Goal: Check status: Check status

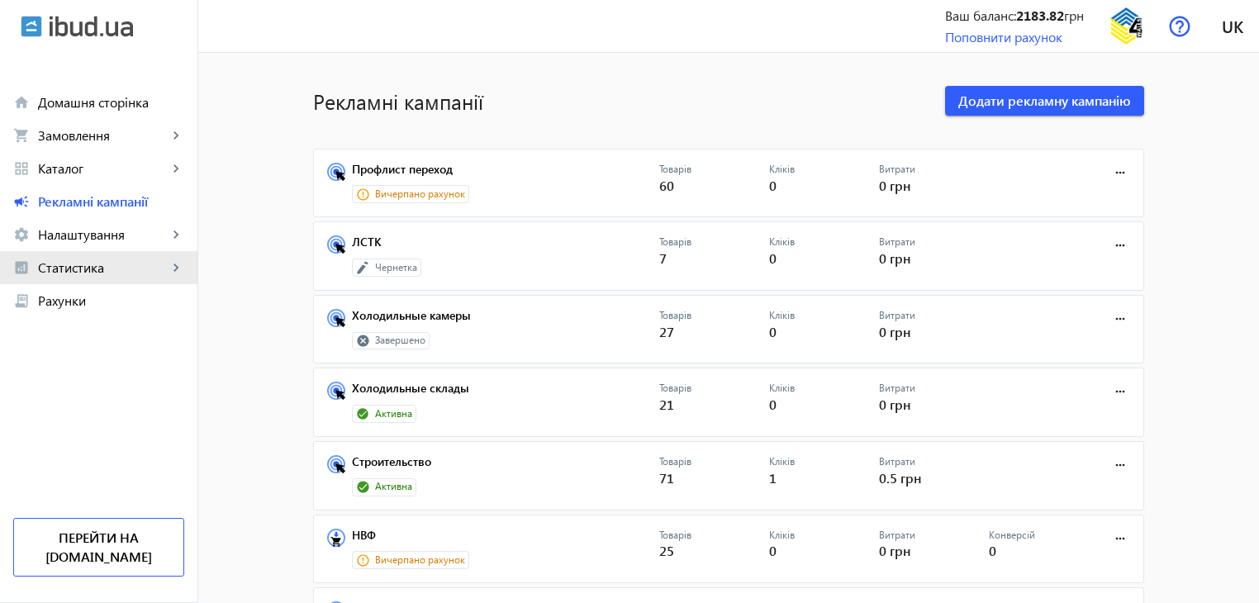
click at [87, 261] on span "Статистика" at bounding box center [103, 267] width 130 height 17
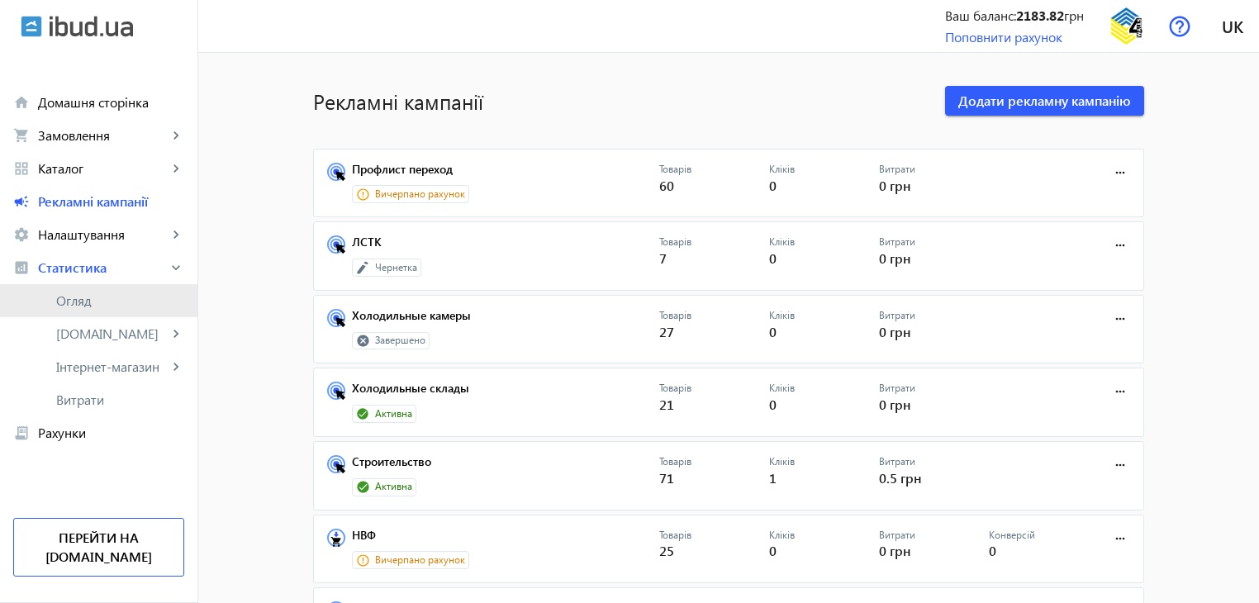
click at [82, 301] on span "Огляд" at bounding box center [120, 300] width 128 height 17
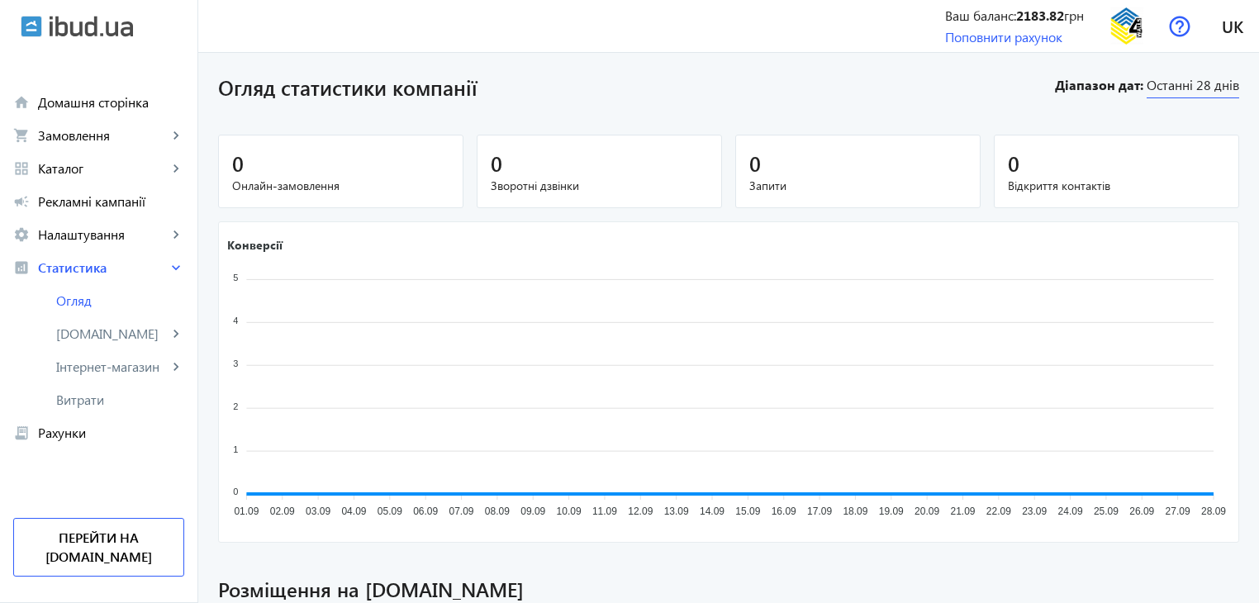
click at [1189, 90] on span "Останні 28 днів" at bounding box center [1192, 87] width 93 height 22
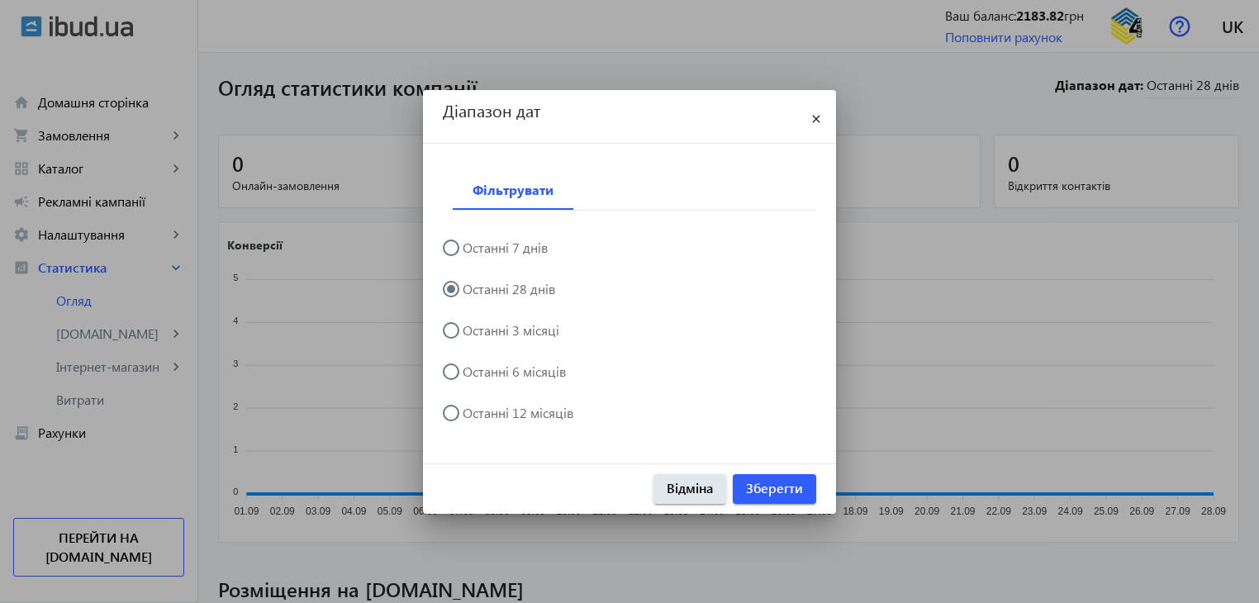
click at [465, 249] on input "Останні 7 днів" at bounding box center [459, 256] width 33 height 33
radio input "true"
click at [766, 493] on span "Зберегти" at bounding box center [774, 488] width 57 height 18
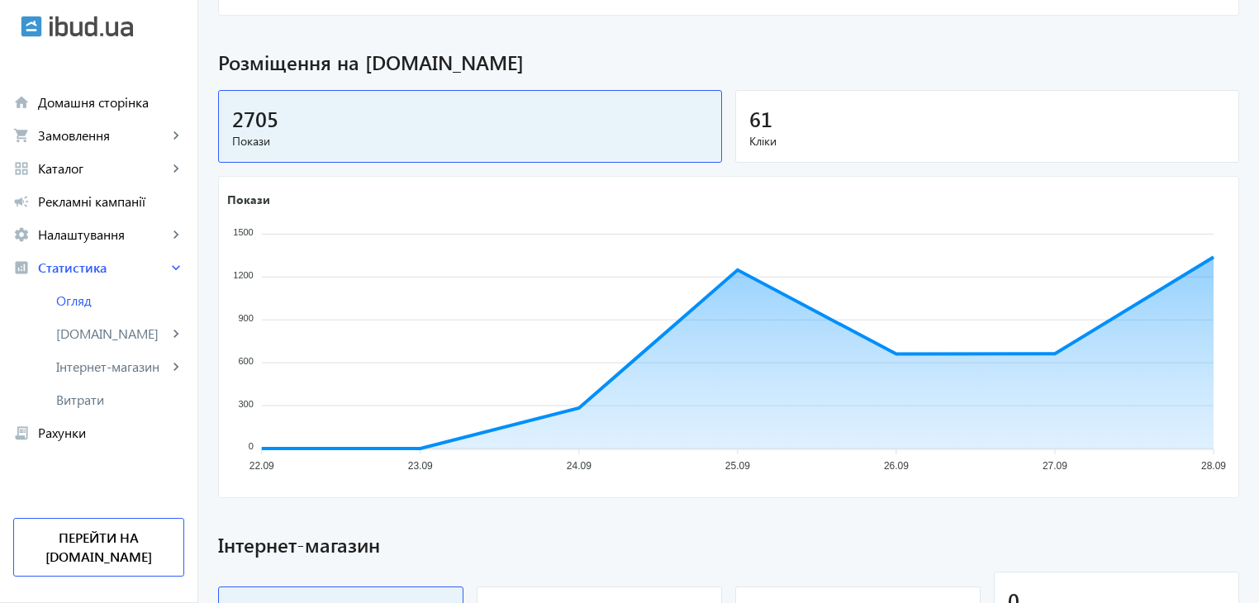
scroll to position [529, 0]
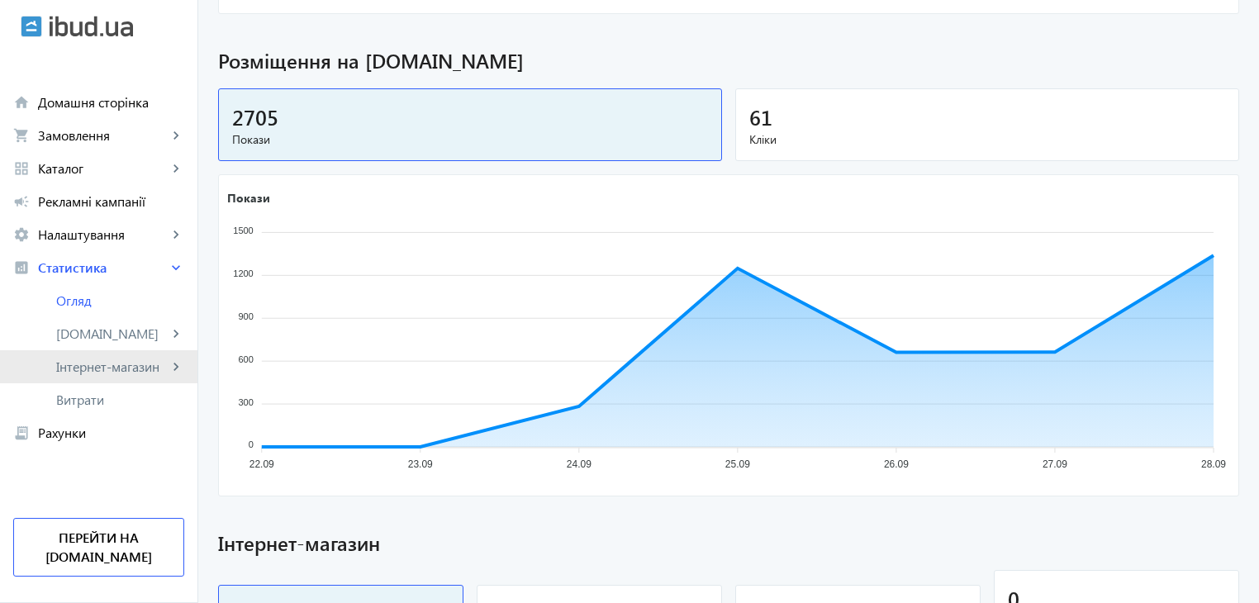
click at [102, 376] on link "Інтернет-магазин keyboard_arrow_right" at bounding box center [98, 366] width 197 height 33
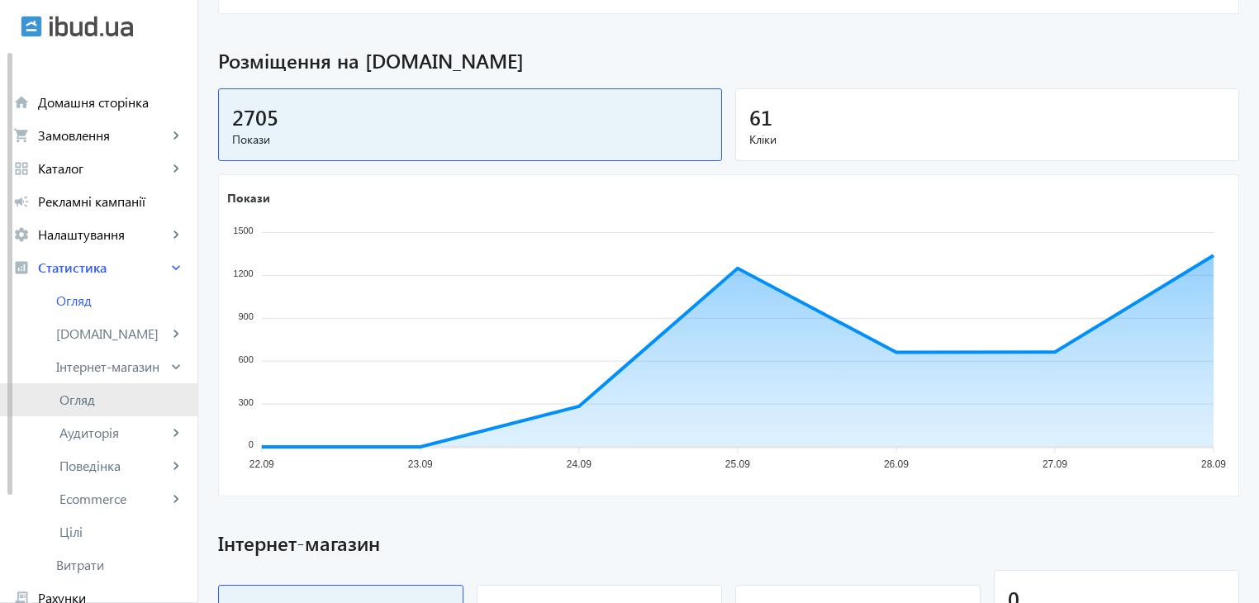
click at [89, 393] on span "Огляд" at bounding box center [121, 400] width 125 height 17
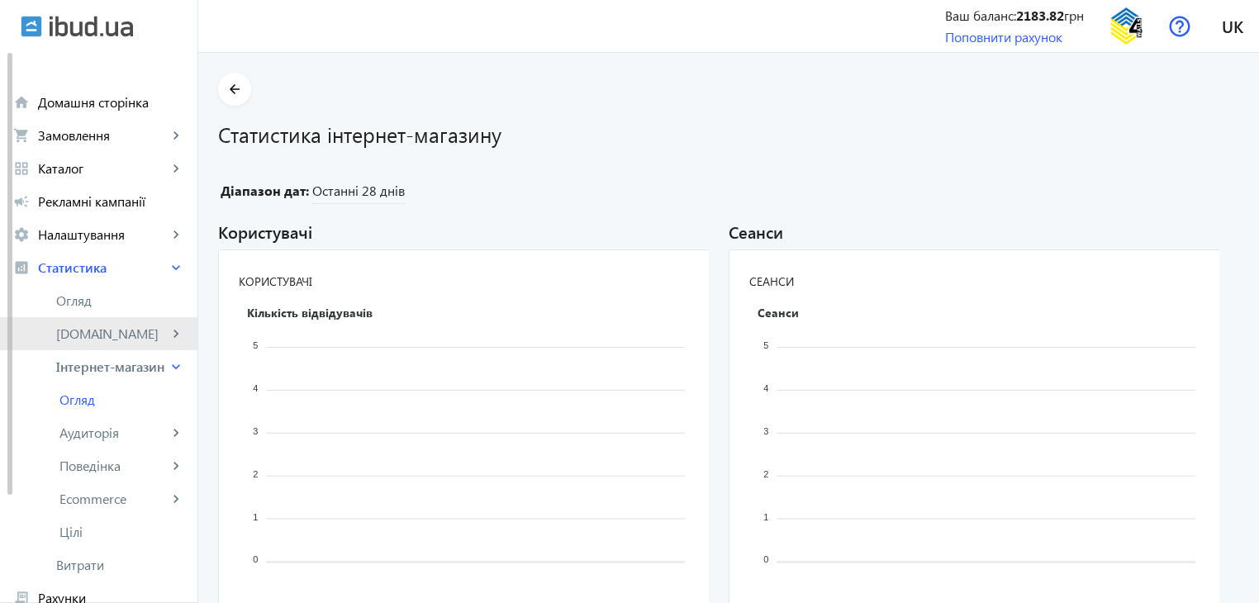
click at [86, 331] on span "[DOMAIN_NAME]" at bounding box center [112, 333] width 112 height 17
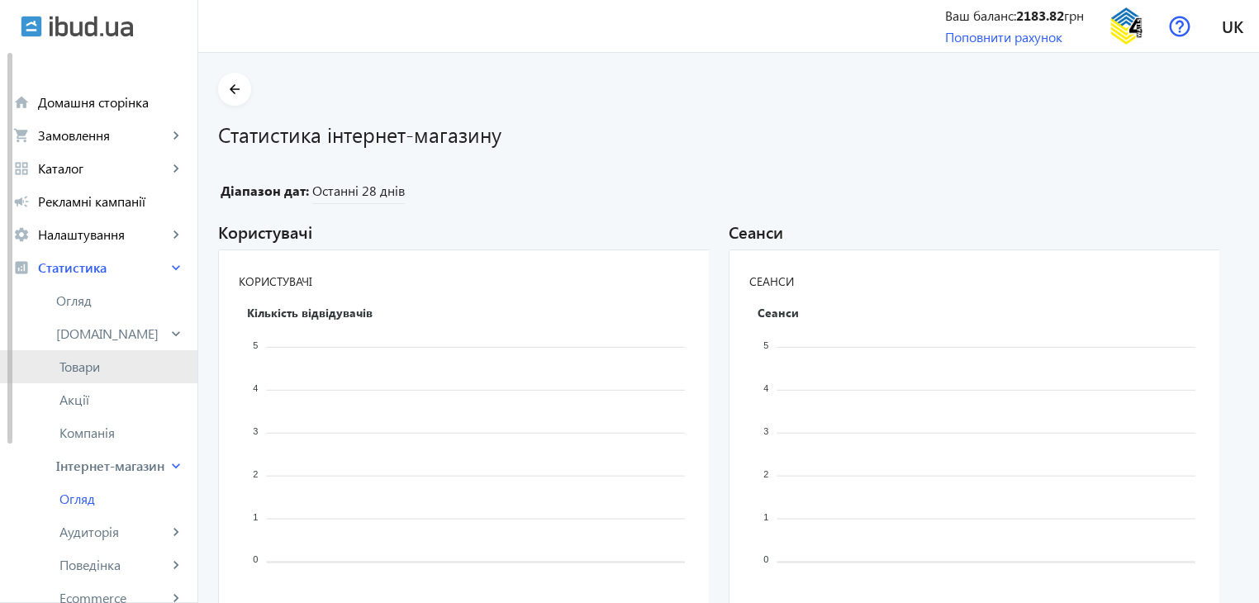
click at [115, 369] on span "Товари" at bounding box center [121, 366] width 125 height 17
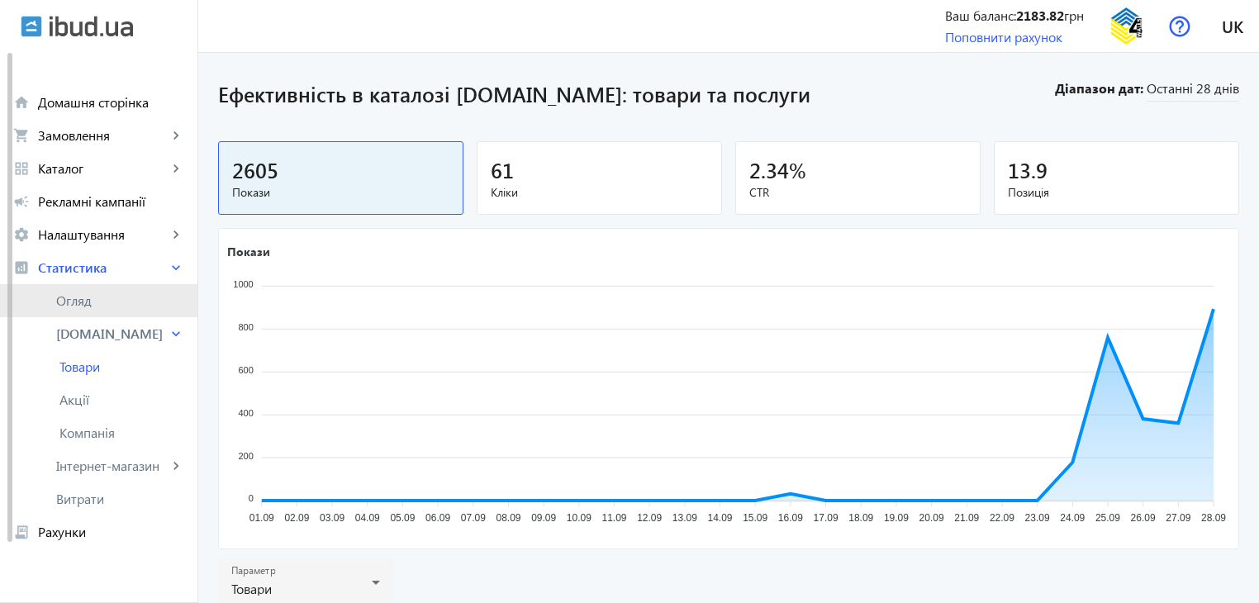
click at [85, 292] on span "Огляд" at bounding box center [120, 300] width 128 height 17
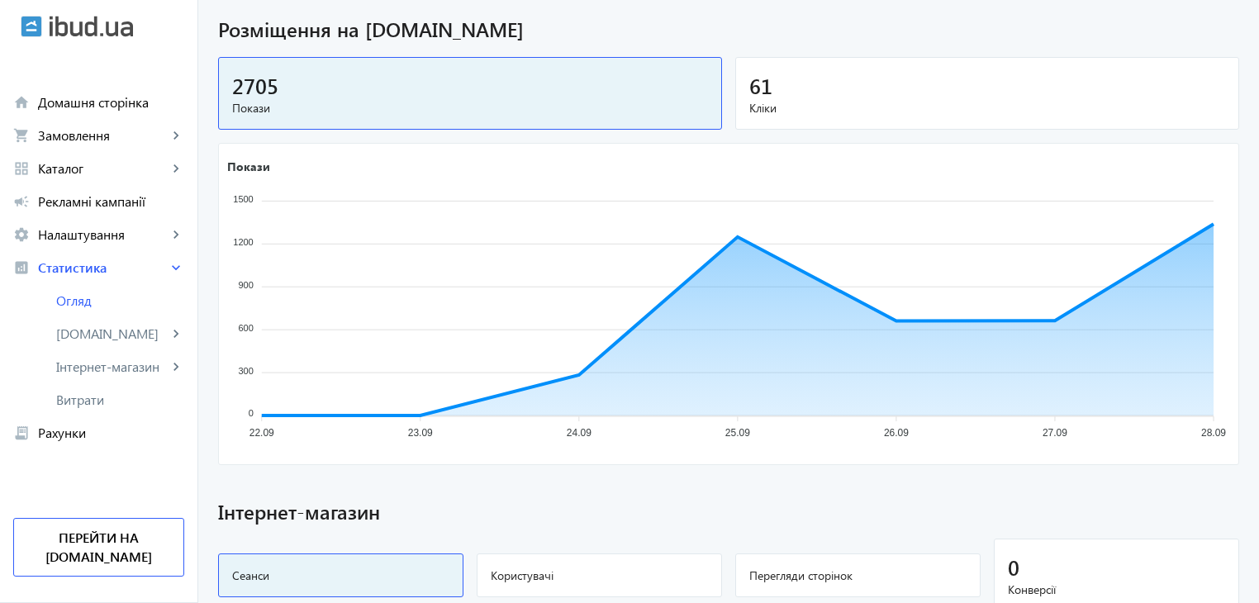
scroll to position [561, 0]
